Goal: Use online tool/utility

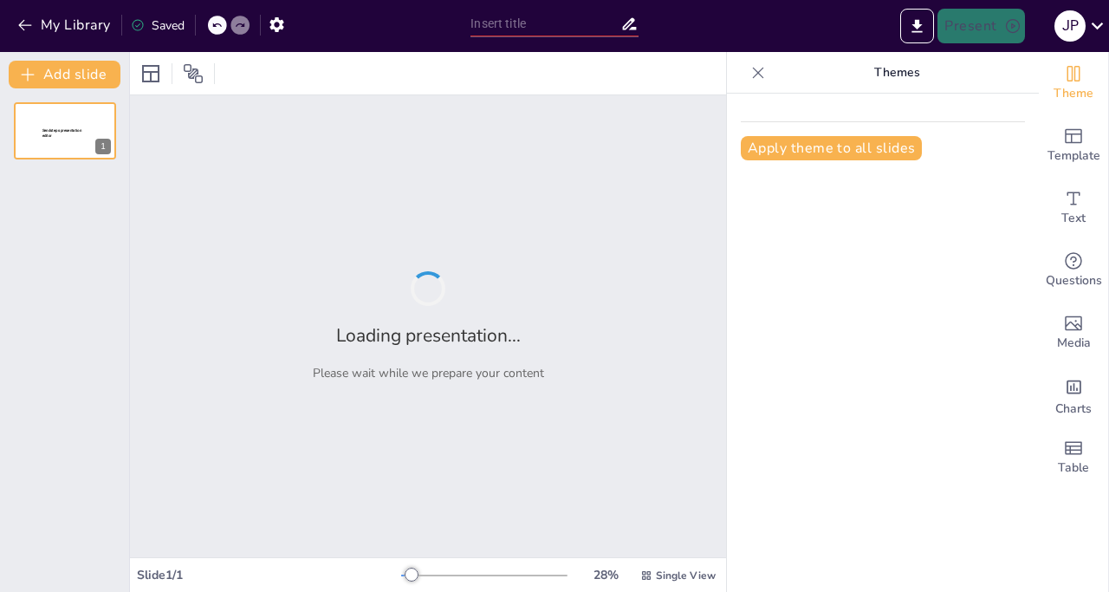
type input "New Sendsteps"
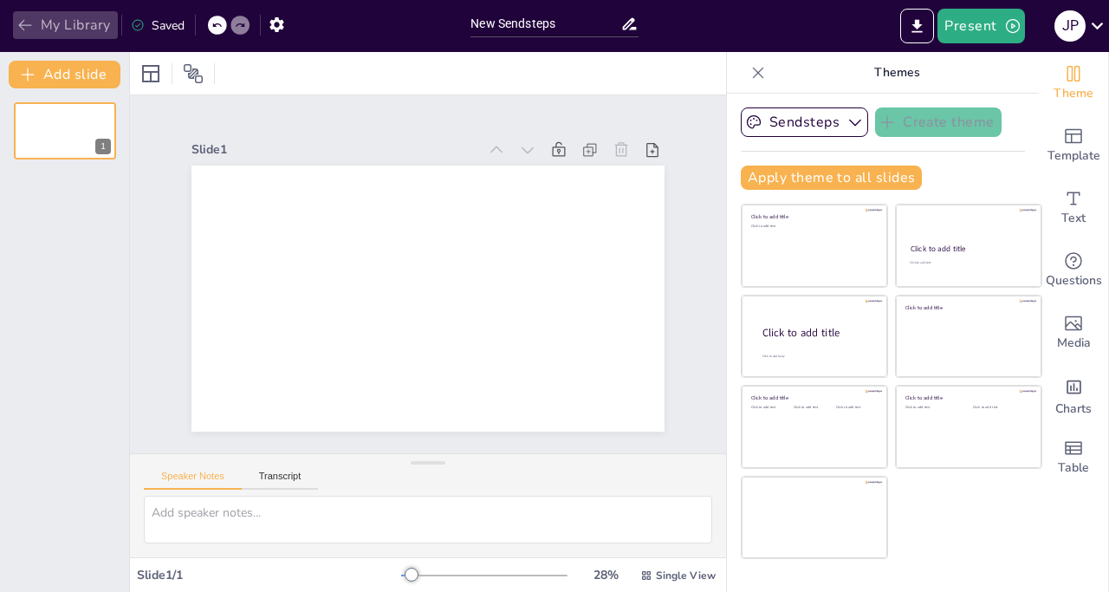
click at [23, 22] on icon "button" at bounding box center [24, 25] width 13 height 11
